Goal: Transaction & Acquisition: Purchase product/service

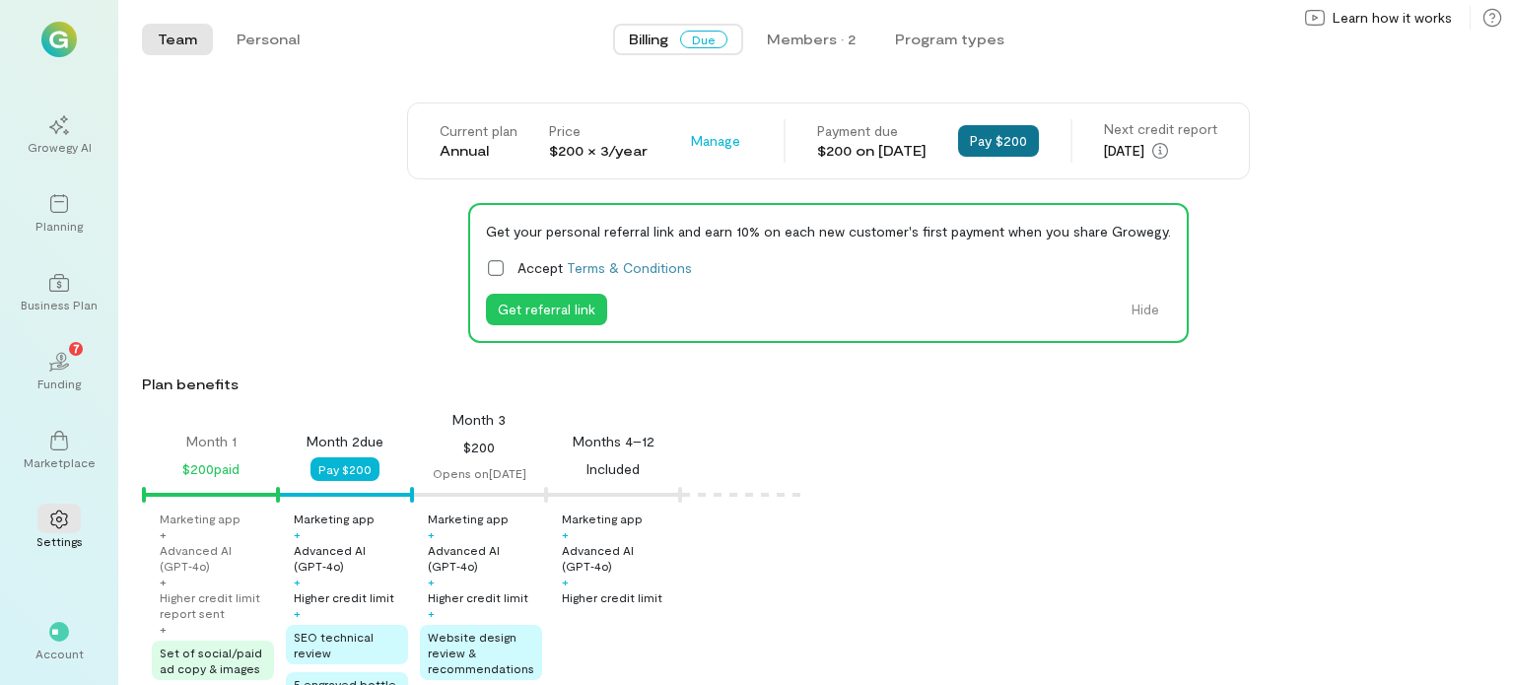
click at [1010, 137] on button "Pay $200" at bounding box center [998, 141] width 81 height 32
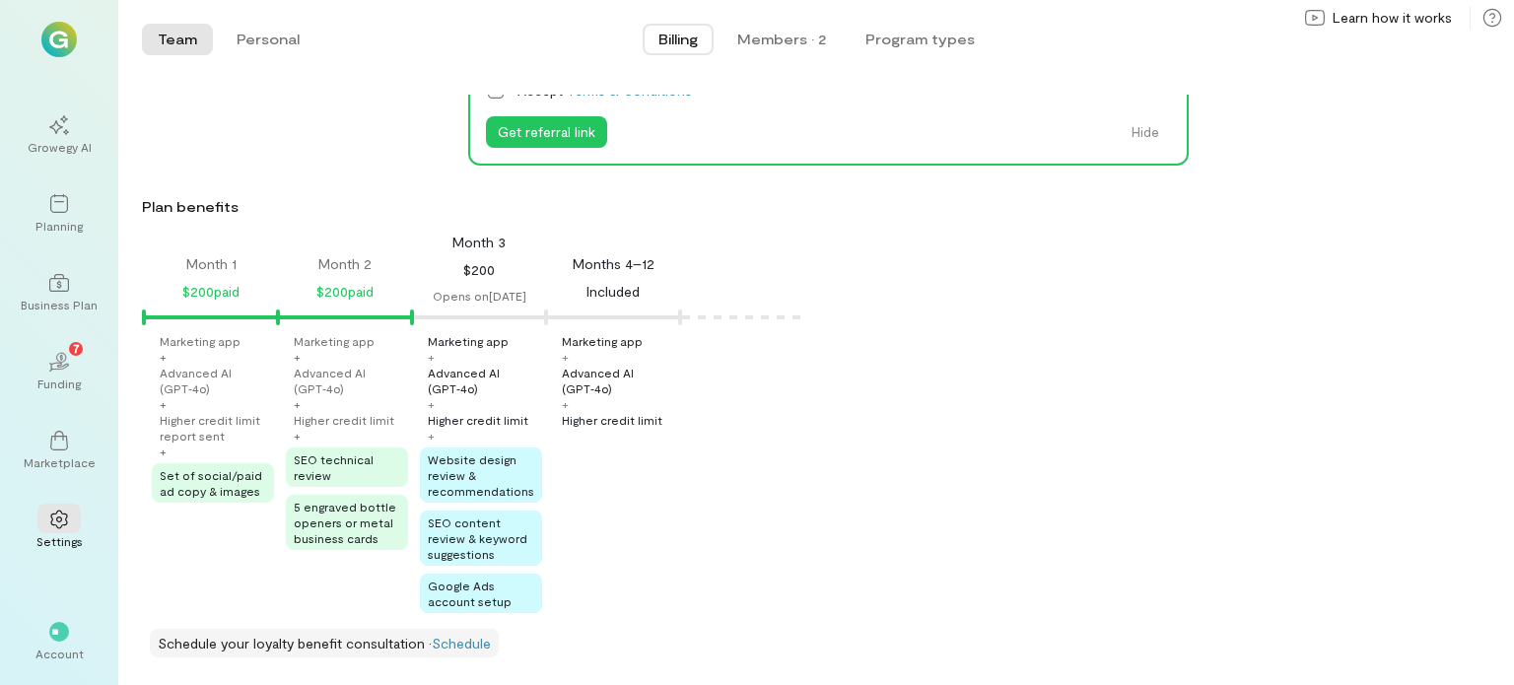
scroll to position [177, 0]
